Goal: Find specific page/section

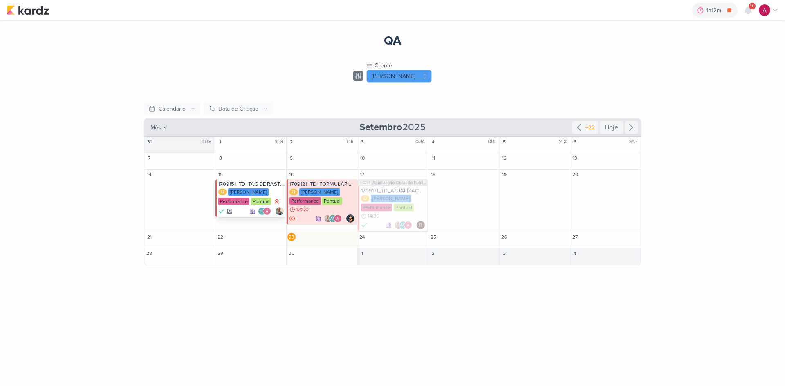
click at [270, 186] on div "1709151_TD_TAG DE RASTREAMENTO" at bounding box center [251, 184] width 66 height 7
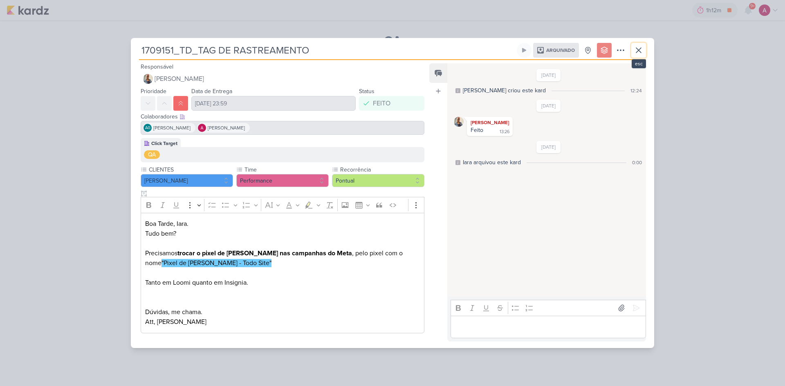
click at [637, 50] on icon at bounding box center [639, 50] width 10 height 10
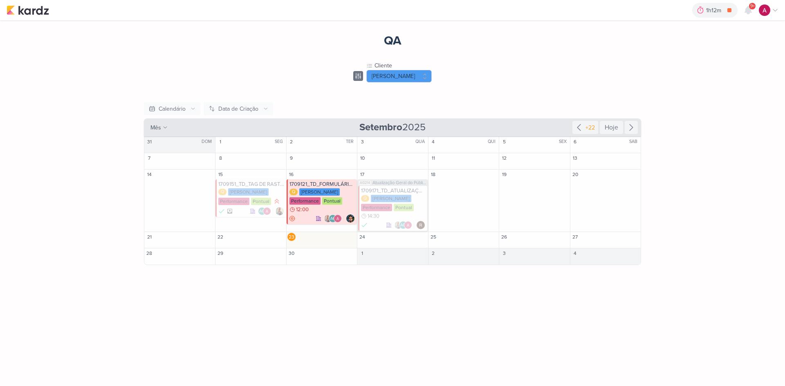
click at [328, 183] on div "1709121_TD_FORMULÁRIOS_LOOMI" at bounding box center [322, 184] width 66 height 7
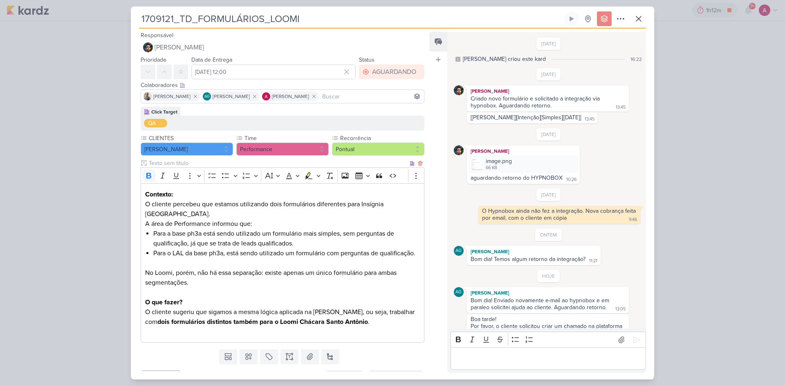
scroll to position [28, 0]
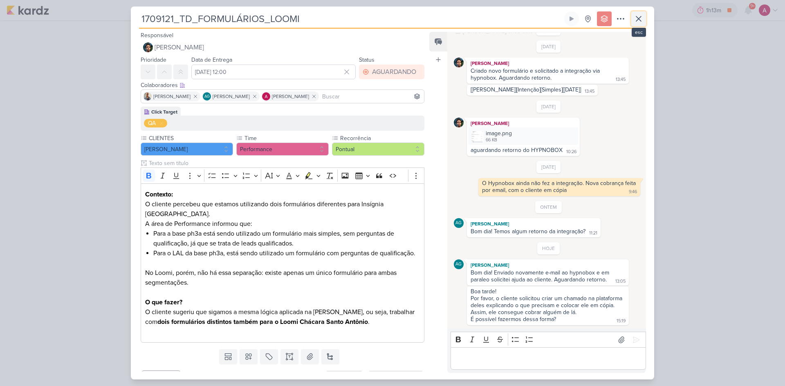
click at [637, 18] on icon at bounding box center [638, 18] width 5 height 5
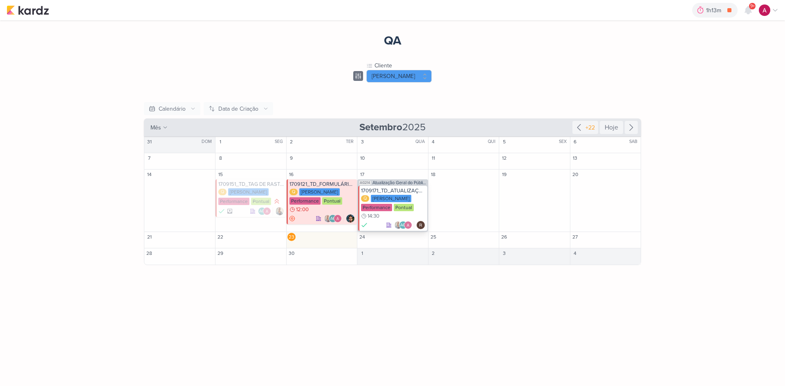
click at [397, 190] on div "1709171_TD_ATUALIZAÇÃO SEGMENTAÇÃO_GOOGLE" at bounding box center [393, 191] width 64 height 7
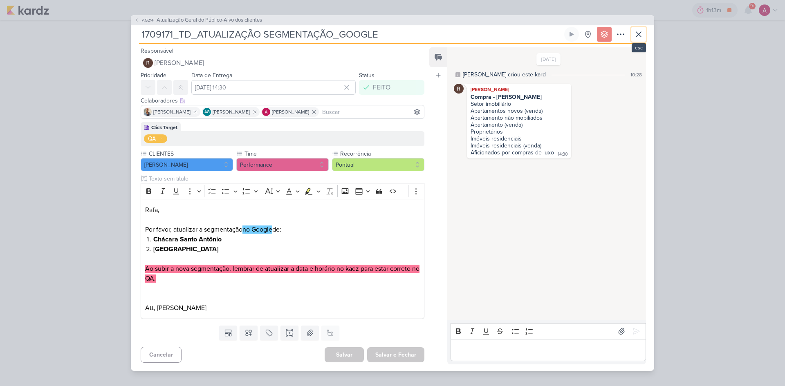
click at [643, 36] on icon at bounding box center [639, 34] width 10 height 10
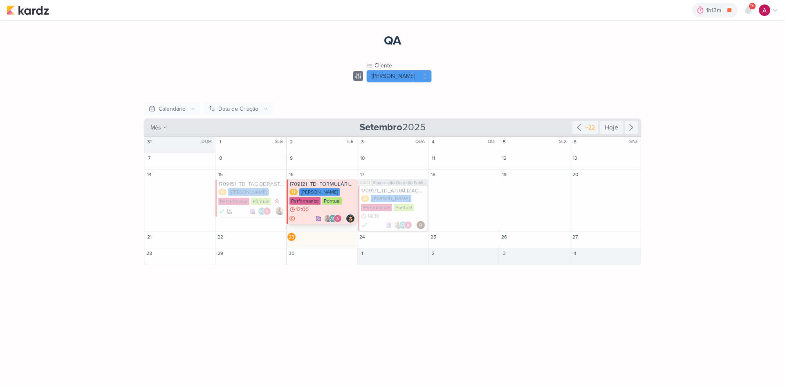
click at [314, 185] on div "1709121_TD_FORMULÁRIOS_LOOMI" at bounding box center [322, 184] width 66 height 7
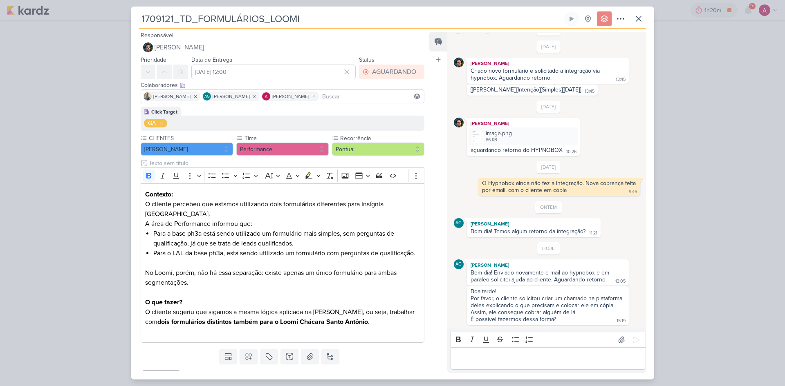
click at [76, 55] on div "1709121_TD_FORMULÁRIOS_LOOMI Criado por [PERSON_NAME]" at bounding box center [392, 193] width 785 height 386
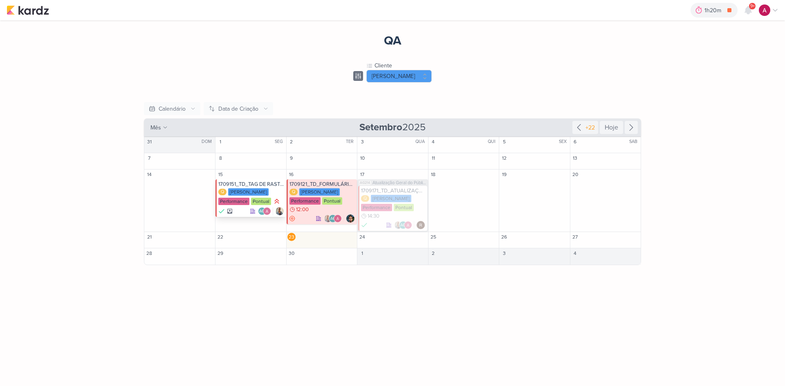
click at [259, 184] on div "1709151_TD_TAG DE RASTREAMENTO" at bounding box center [251, 184] width 66 height 7
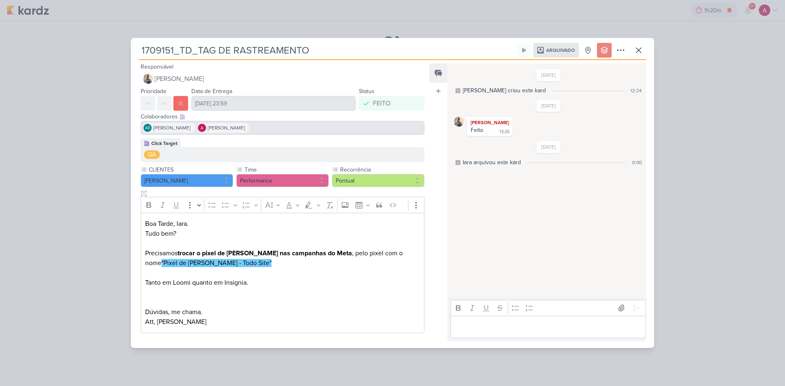
click at [100, 228] on div "1709151_TD_TAG DE RASTREAMENTO Arquivado" at bounding box center [392, 193] width 785 height 386
